Goal: Ask a question

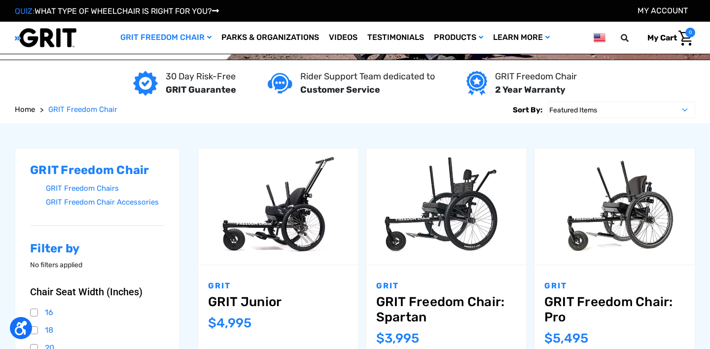
scroll to position [134, 0]
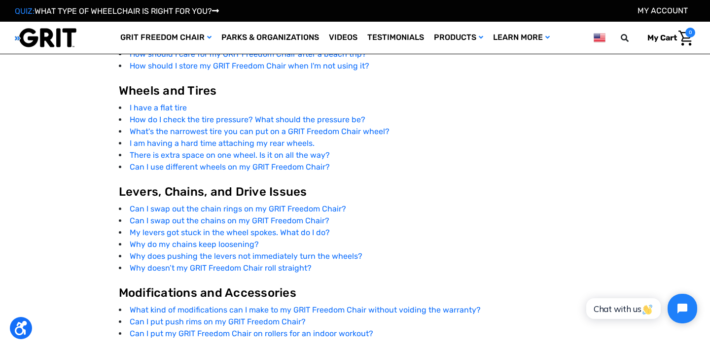
scroll to position [1858, 0]
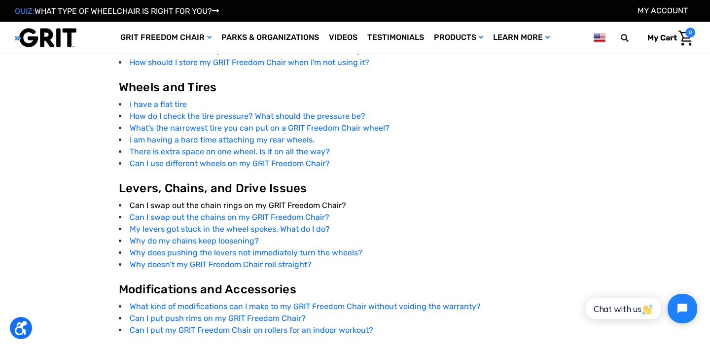
click at [271, 204] on link "Can I swap out the chain rings on my GRIT Freedom Chair?" at bounding box center [238, 205] width 217 height 9
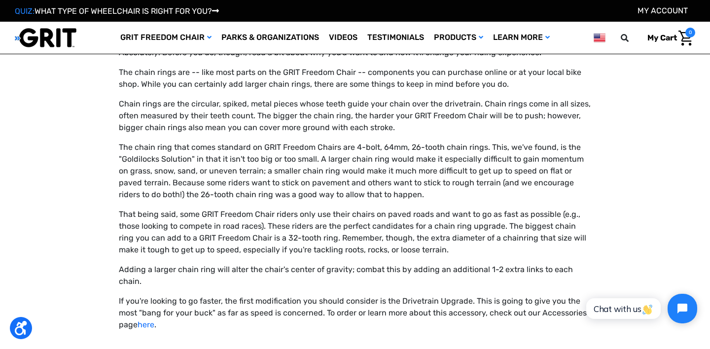
scroll to position [4373, 0]
